Goal: Find specific page/section: Find specific page/section

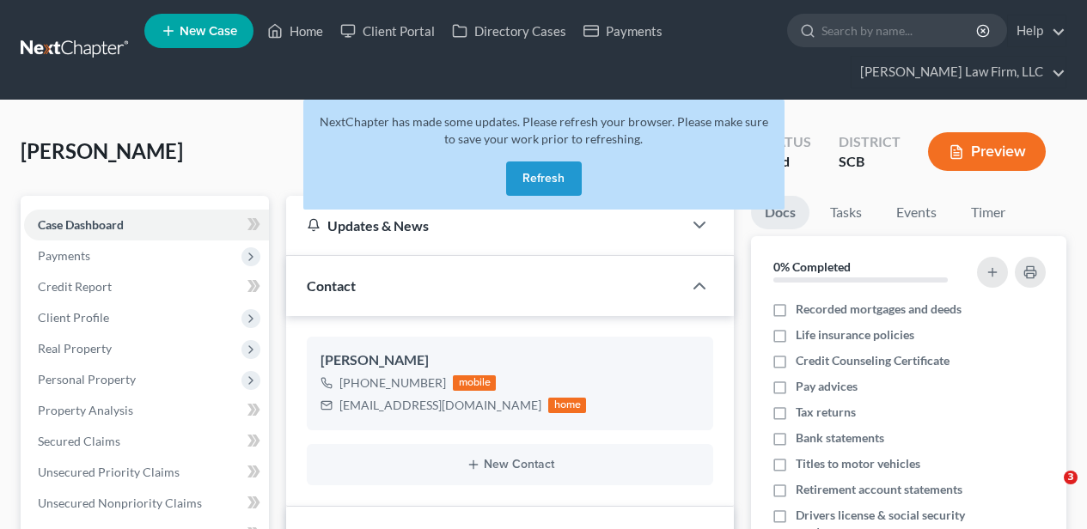
select select "4"
select select "2"
click at [529, 173] on button "Refresh" at bounding box center [544, 178] width 76 height 34
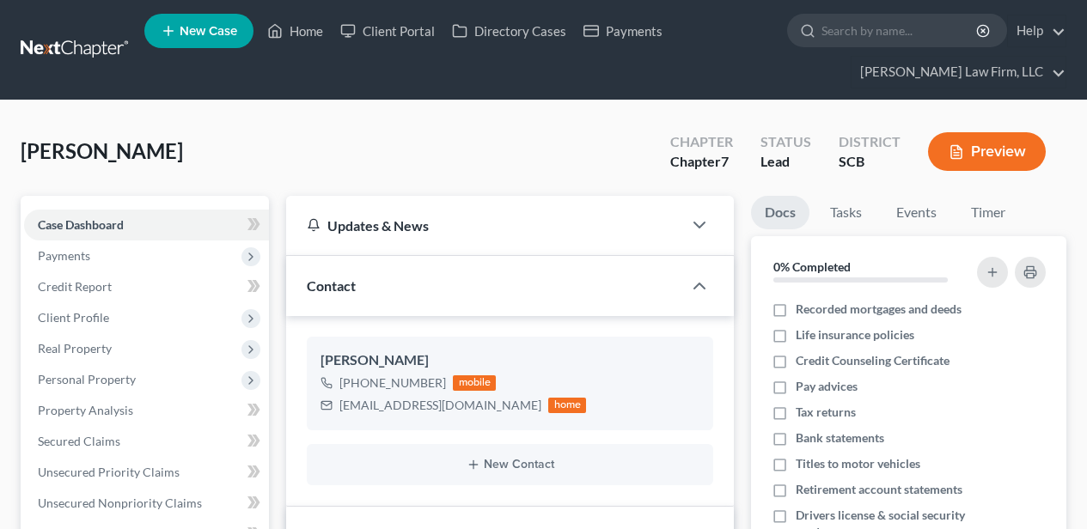
select select "4"
select select "2"
click at [314, 31] on link "Home" at bounding box center [295, 30] width 73 height 31
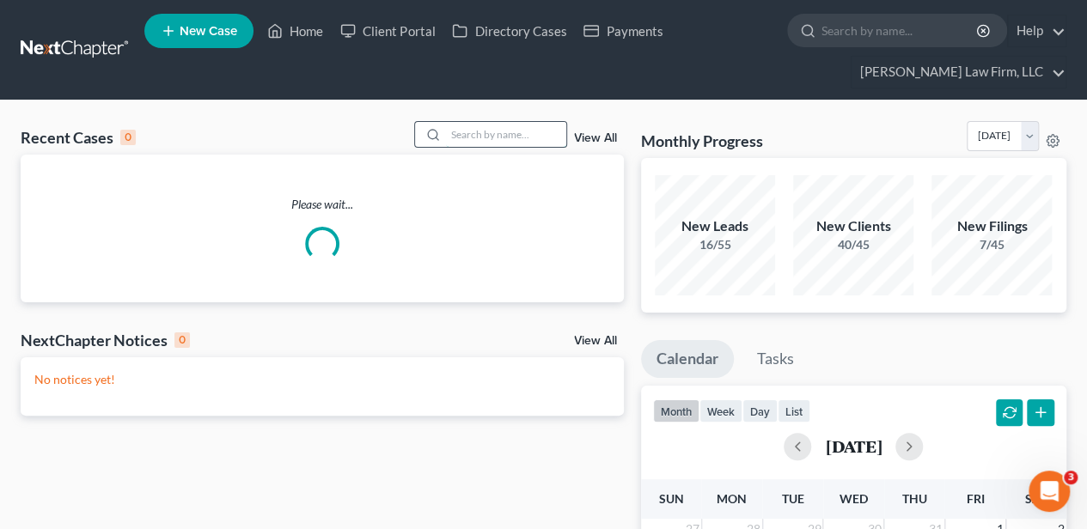
click at [479, 129] on input "search" at bounding box center [506, 134] width 120 height 25
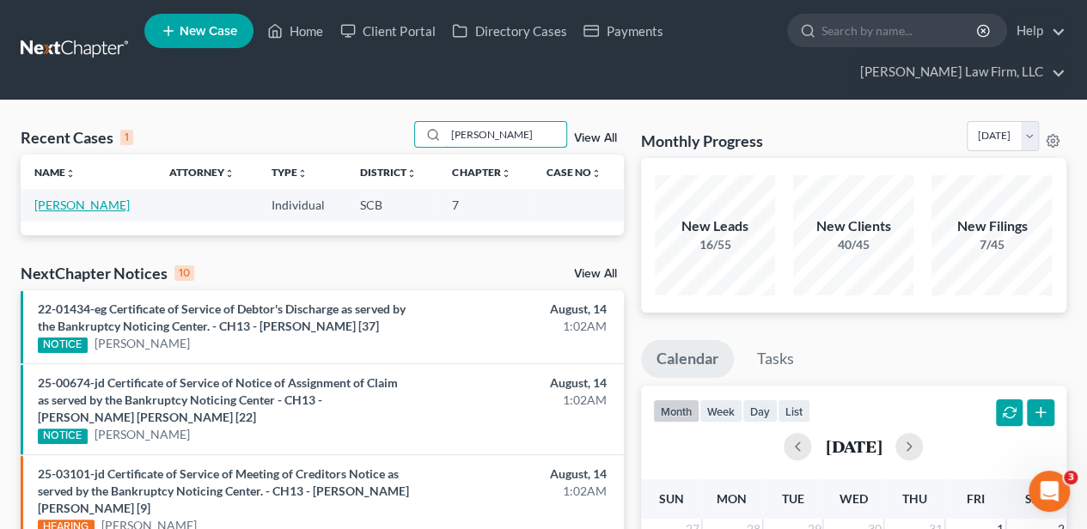
type input "trisler"
click at [82, 201] on link "Trisler, Richard" at bounding box center [81, 205] width 95 height 15
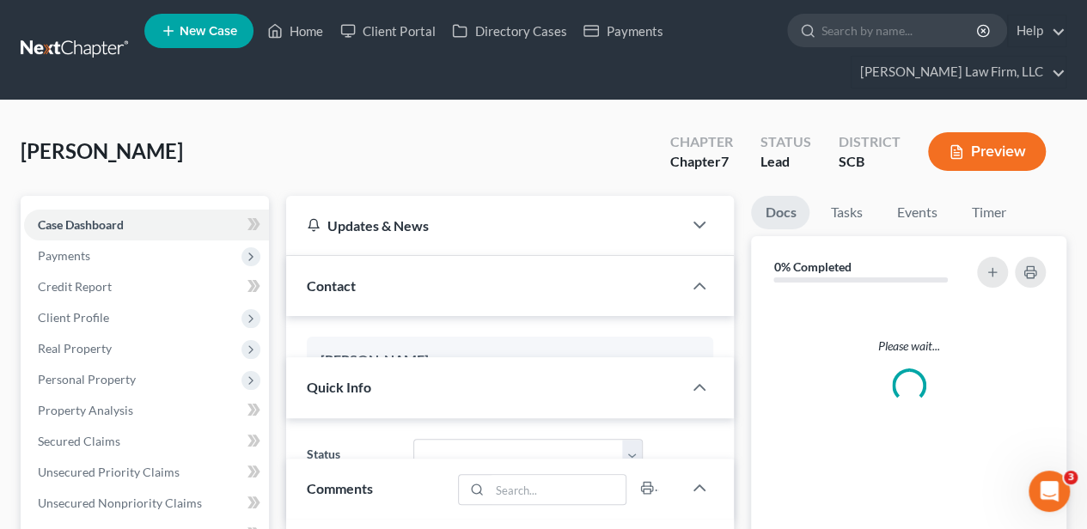
select select "2"
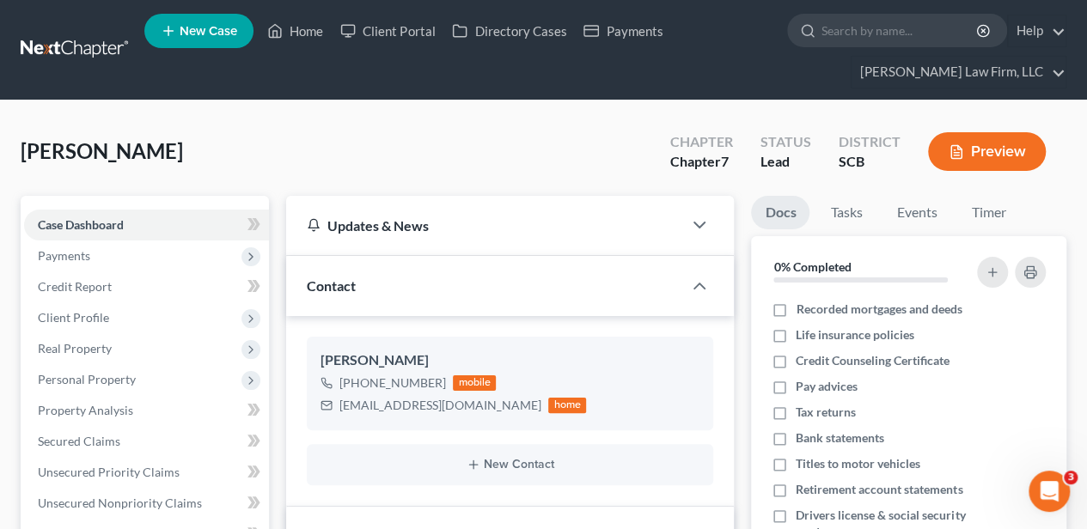
scroll to position [187, 0]
click at [81, 262] on span "Payments" at bounding box center [146, 256] width 245 height 31
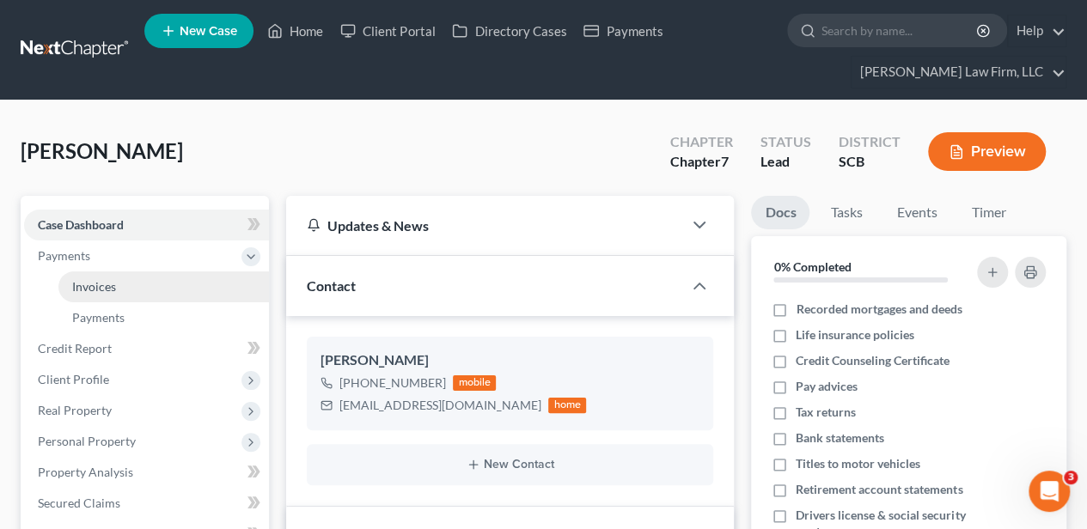
click at [83, 277] on link "Invoices" at bounding box center [163, 286] width 210 height 31
